Goal: Information Seeking & Learning: Stay updated

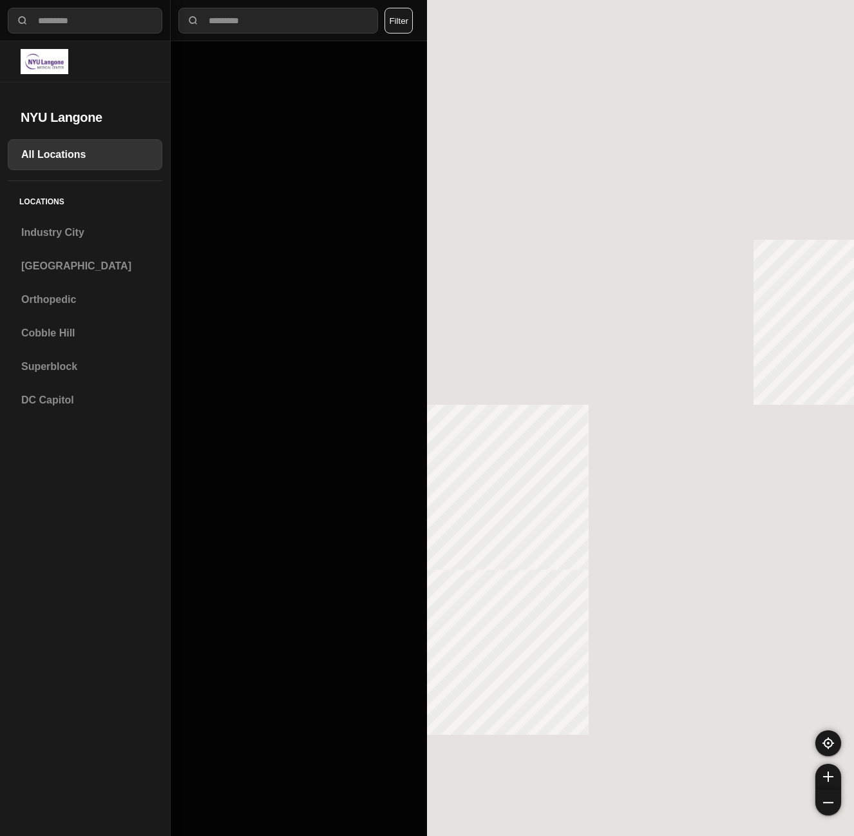
select select "*"
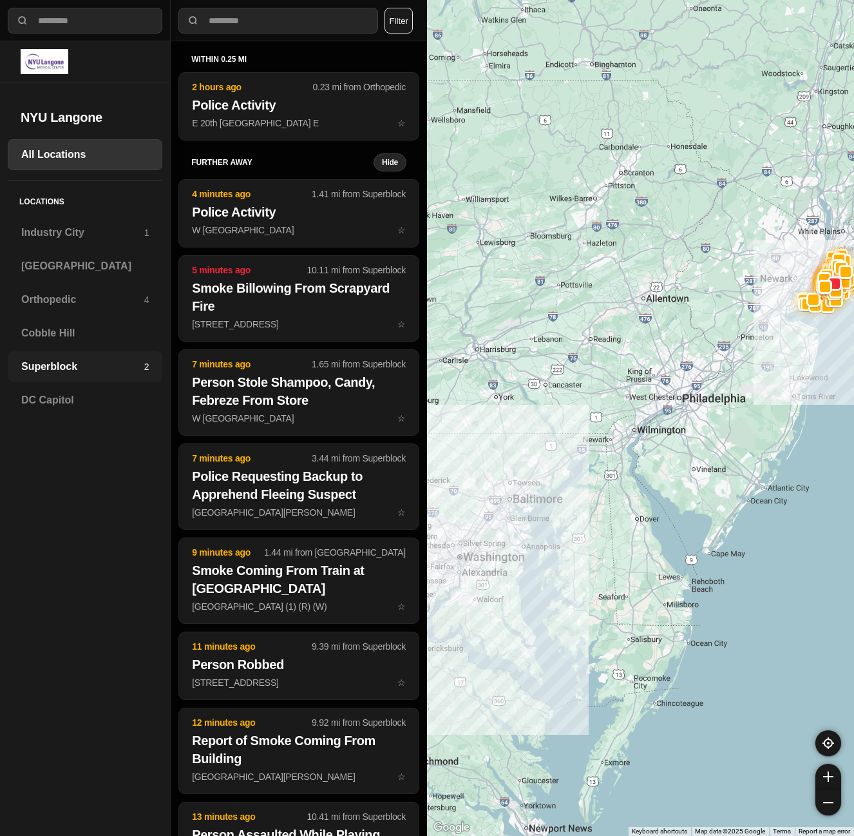
click at [55, 372] on h3 "Superblock" at bounding box center [82, 366] width 123 height 15
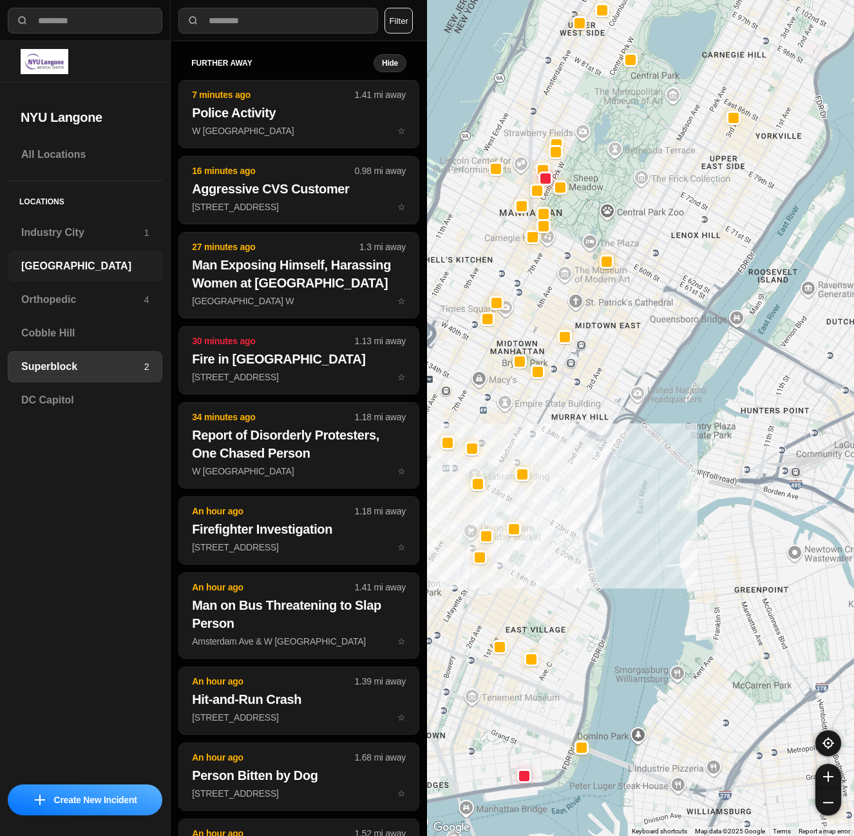
click at [80, 270] on h3 "[GEOGRAPHIC_DATA]" at bounding box center [85, 265] width 128 height 15
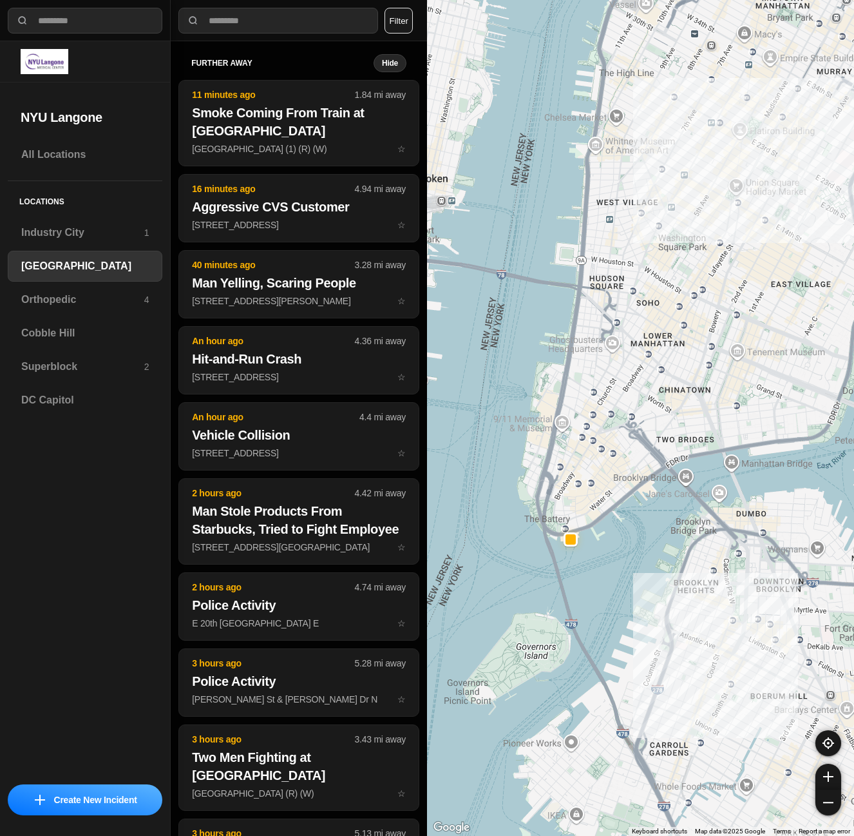
drag, startPoint x: 769, startPoint y: 111, endPoint x: 643, endPoint y: 428, distance: 341.6
click at [643, 428] on div "421 people" at bounding box center [640, 418] width 427 height 836
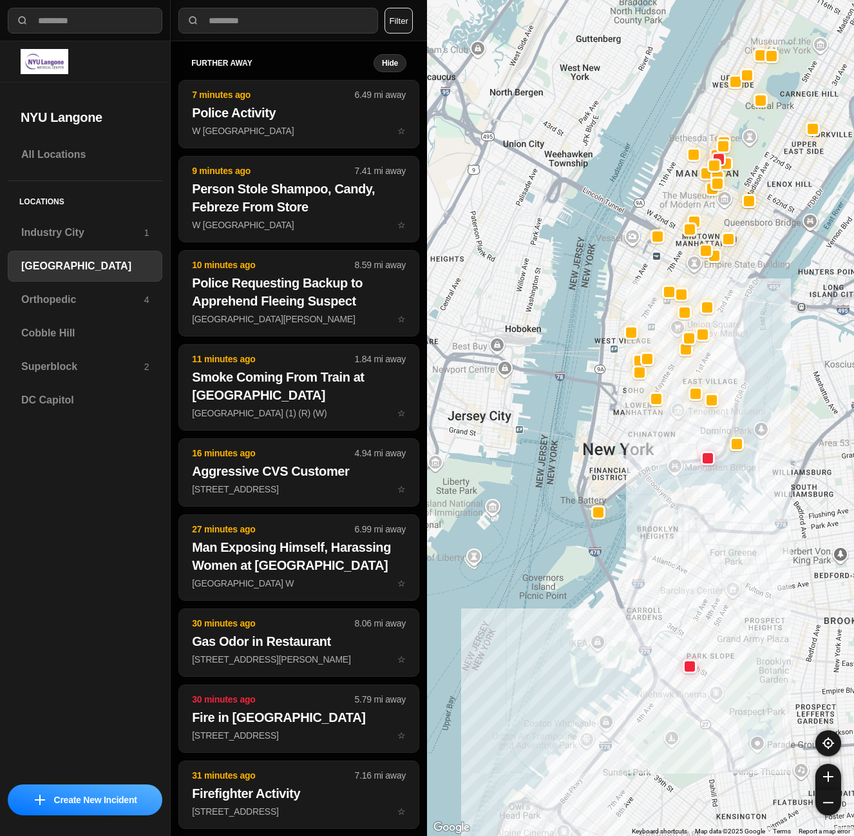
drag, startPoint x: 765, startPoint y: 305, endPoint x: 720, endPoint y: 365, distance: 74.6
click at [721, 364] on div at bounding box center [640, 418] width 427 height 836
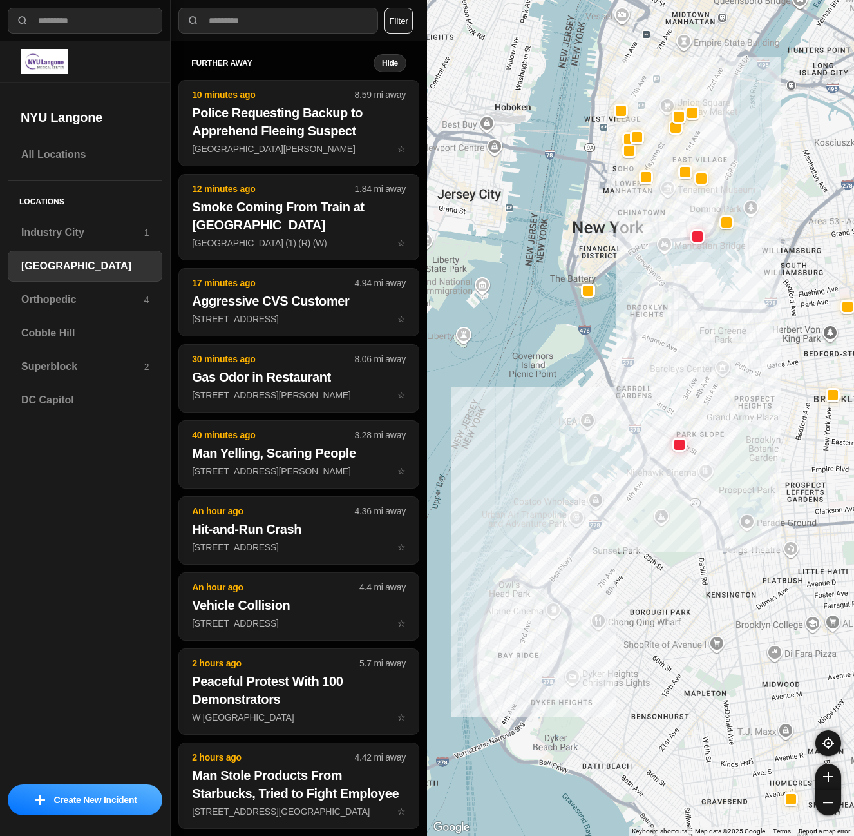
drag, startPoint x: 606, startPoint y: 512, endPoint x: 734, endPoint y: 560, distance: 137.4
click at [734, 560] on div at bounding box center [640, 418] width 427 height 836
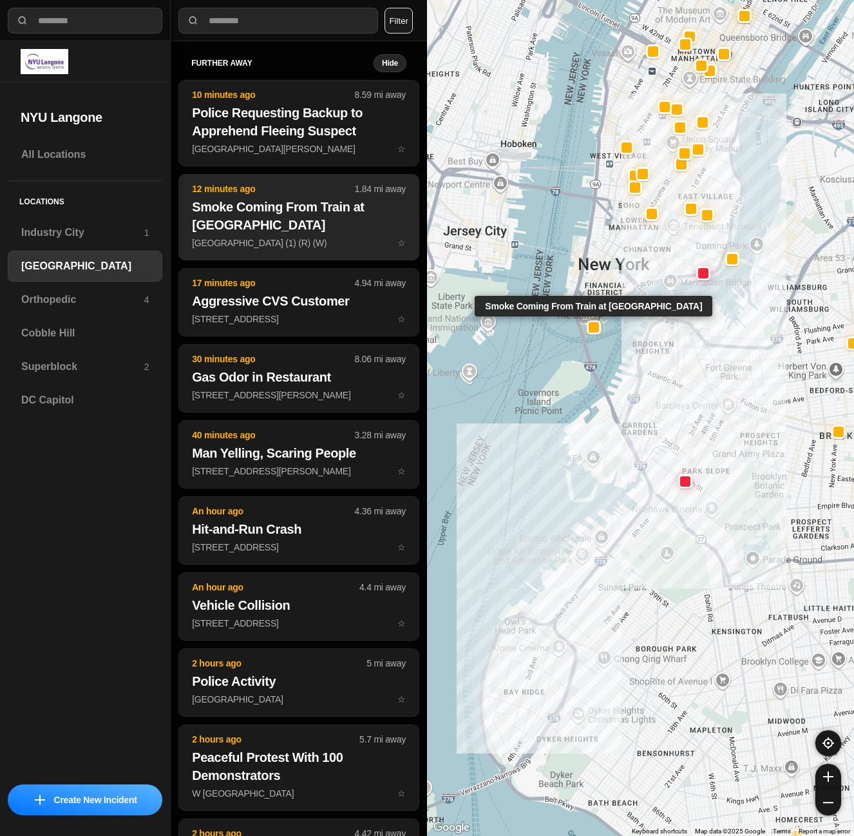
click at [302, 233] on h2 "Smoke Coming From Train at [GEOGRAPHIC_DATA]" at bounding box center [299, 216] width 214 height 36
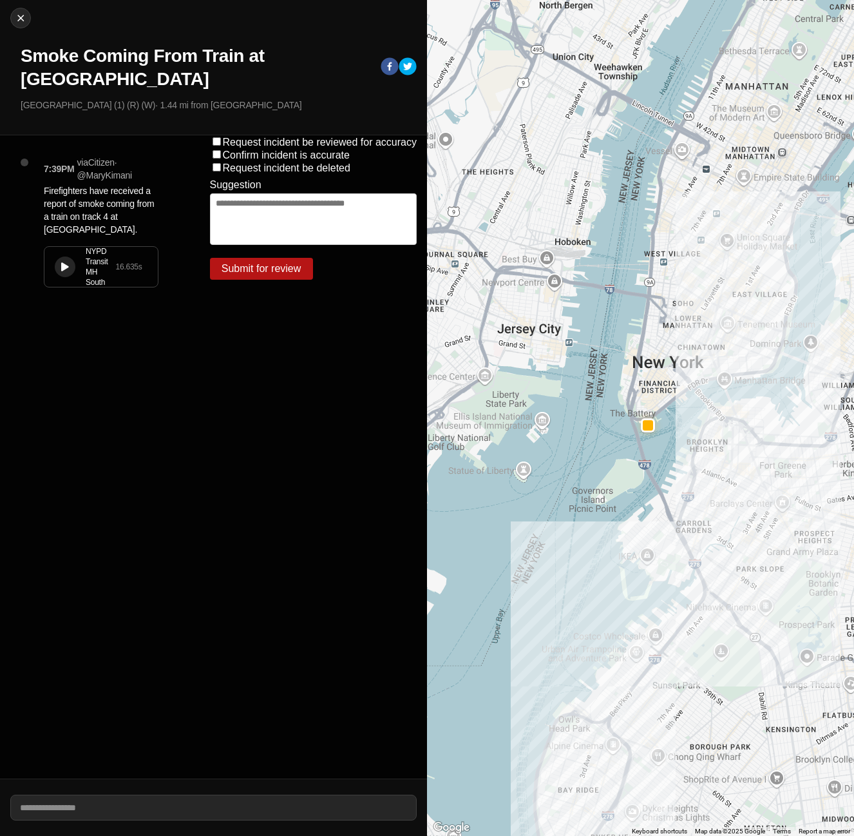
click at [58, 274] on button at bounding box center [65, 266] width 21 height 21
